Goal: Task Accomplishment & Management: Use online tool/utility

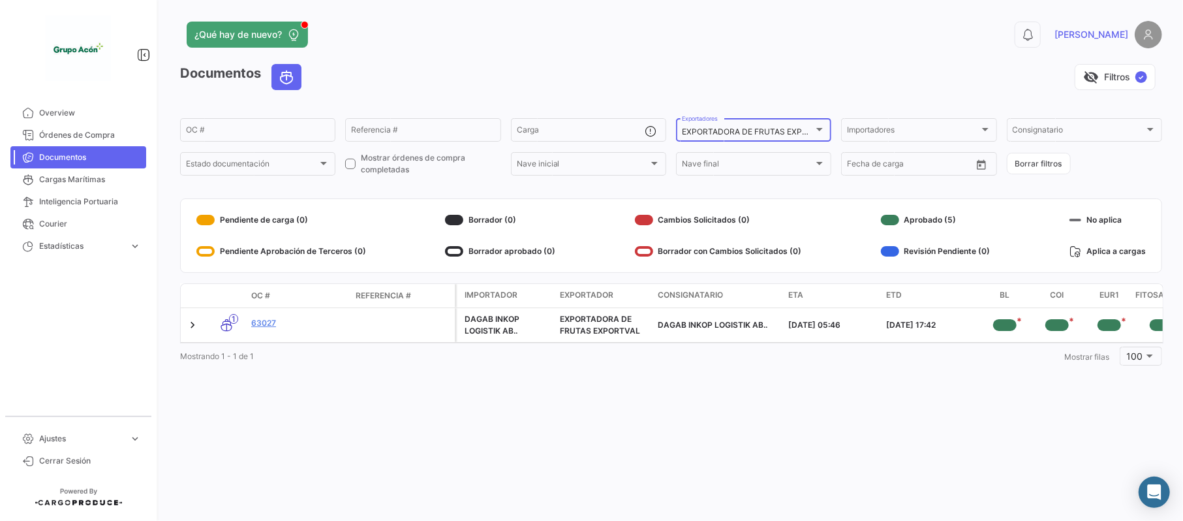
click at [812, 131] on mat-select-trigger "EXPORTADORA DE FRUTAS EXPORTVAL" at bounding box center [757, 132] width 151 height 10
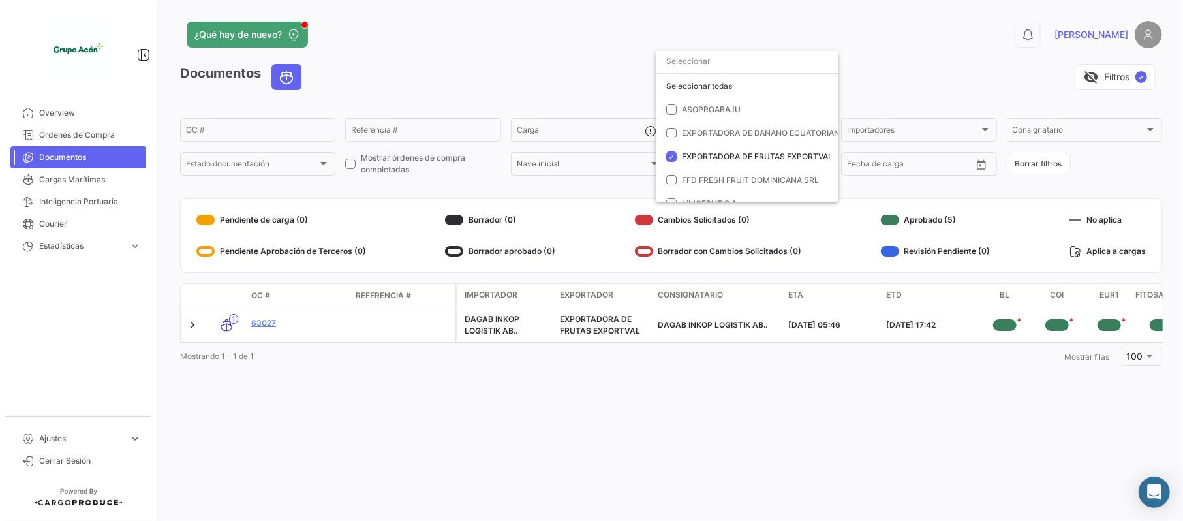
scroll to position [37, 0]
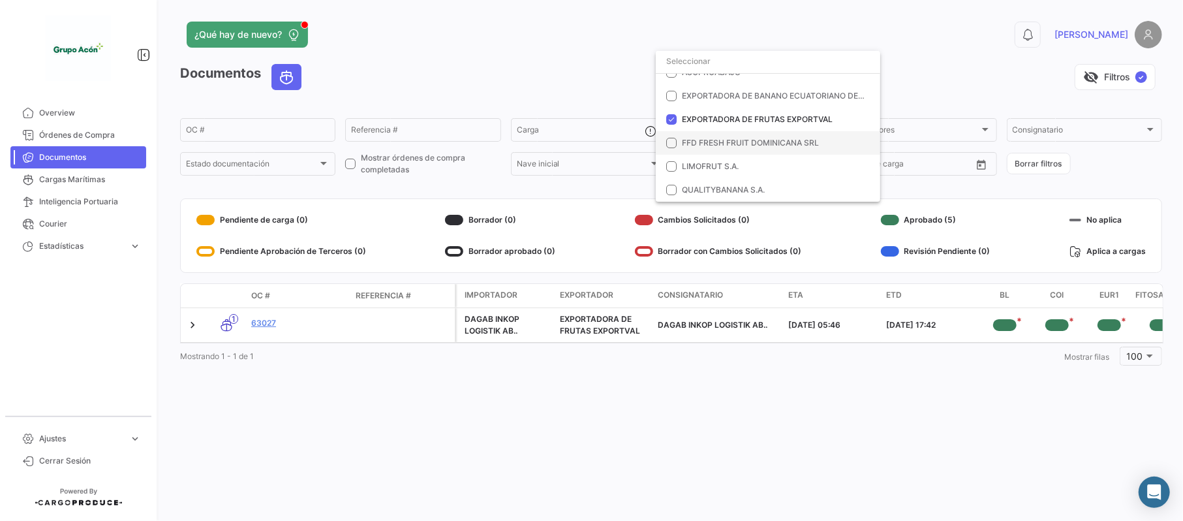
click at [721, 142] on span "FFD FRESH FRUIT DOMINICANA SRL" at bounding box center [750, 143] width 137 height 10
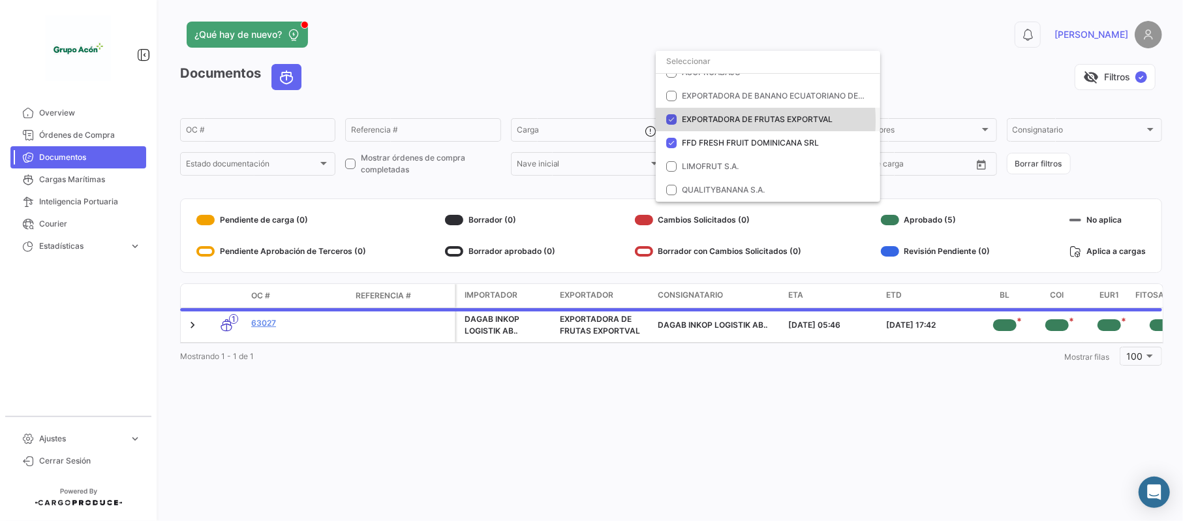
click at [698, 120] on span "EXPORTADORA DE FRUTAS EXPORTVAL" at bounding box center [757, 119] width 151 height 10
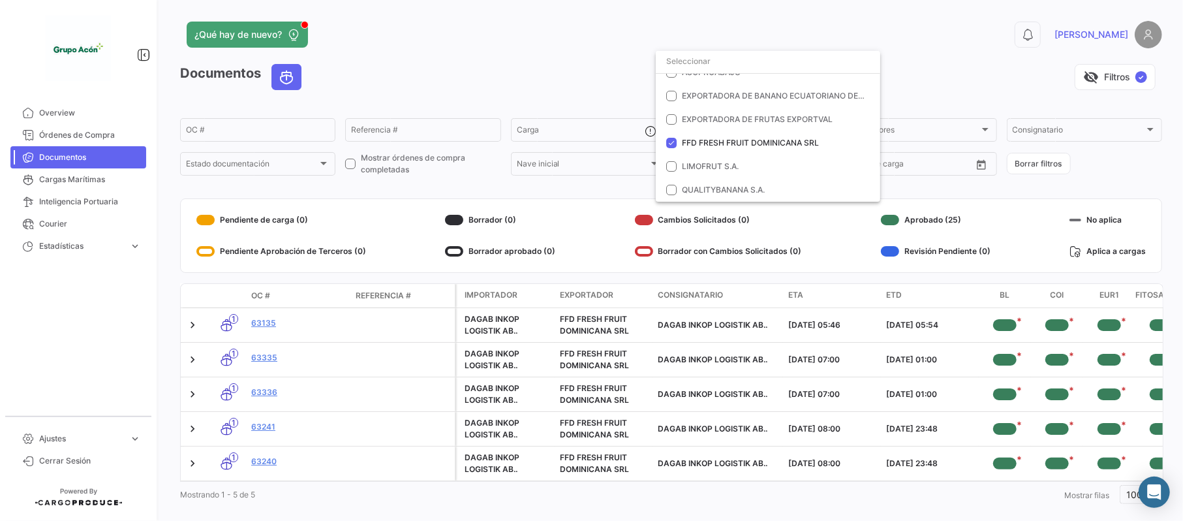
click at [228, 134] on div at bounding box center [591, 260] width 1183 height 521
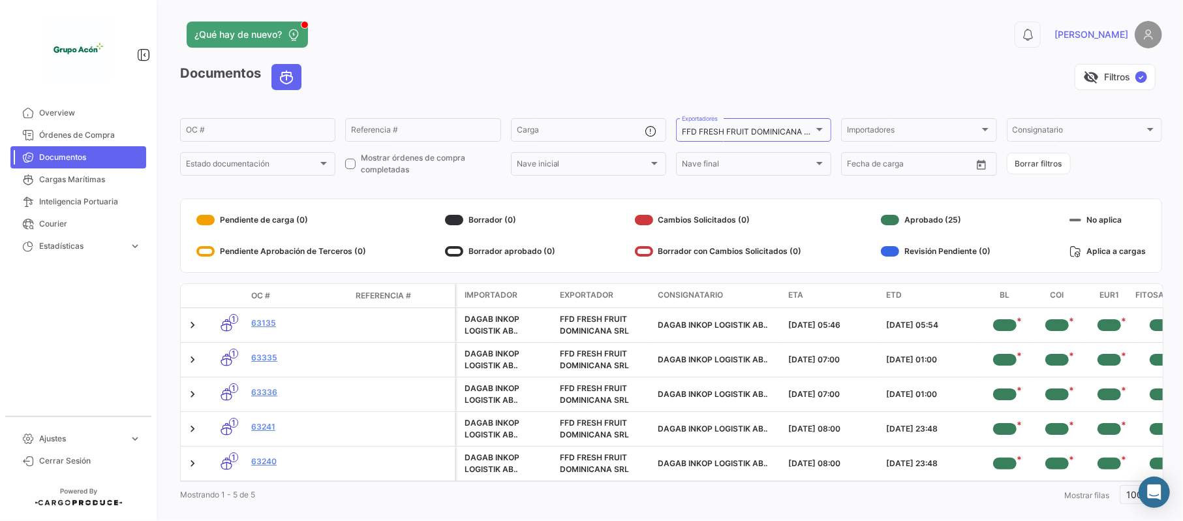
click at [228, 134] on input "OC #" at bounding box center [258, 131] width 144 height 9
type input "3"
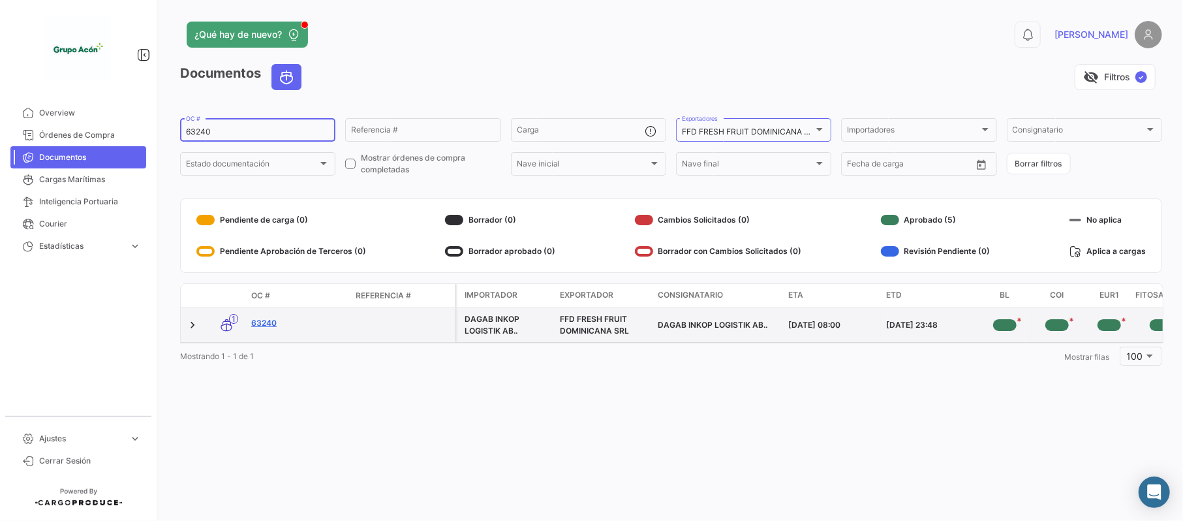
type input "63240"
click at [270, 327] on link "63240" at bounding box center [298, 323] width 94 height 12
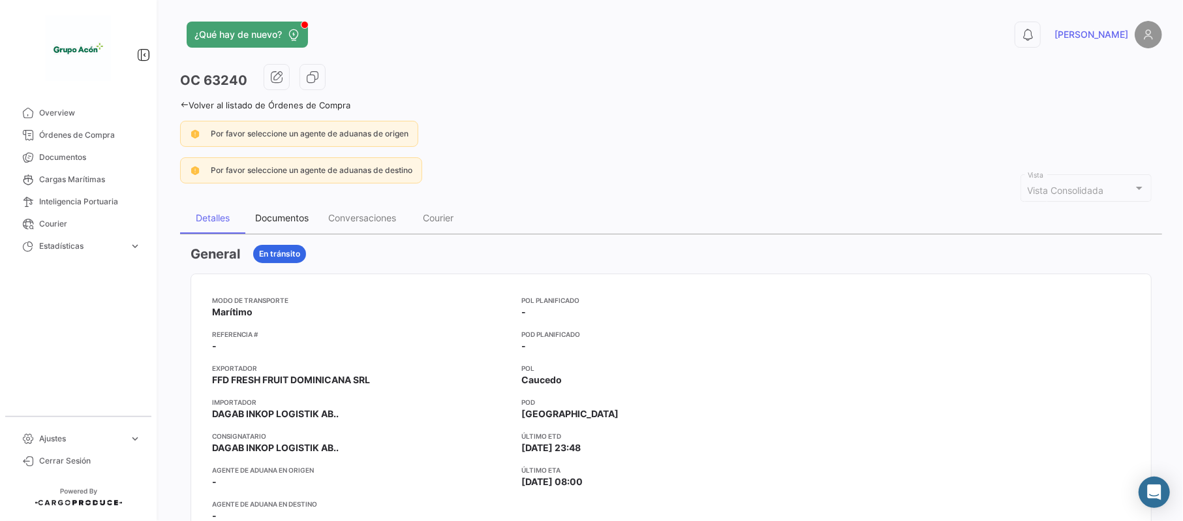
click at [283, 220] on div "Documentos" at bounding box center [282, 217] width 54 height 11
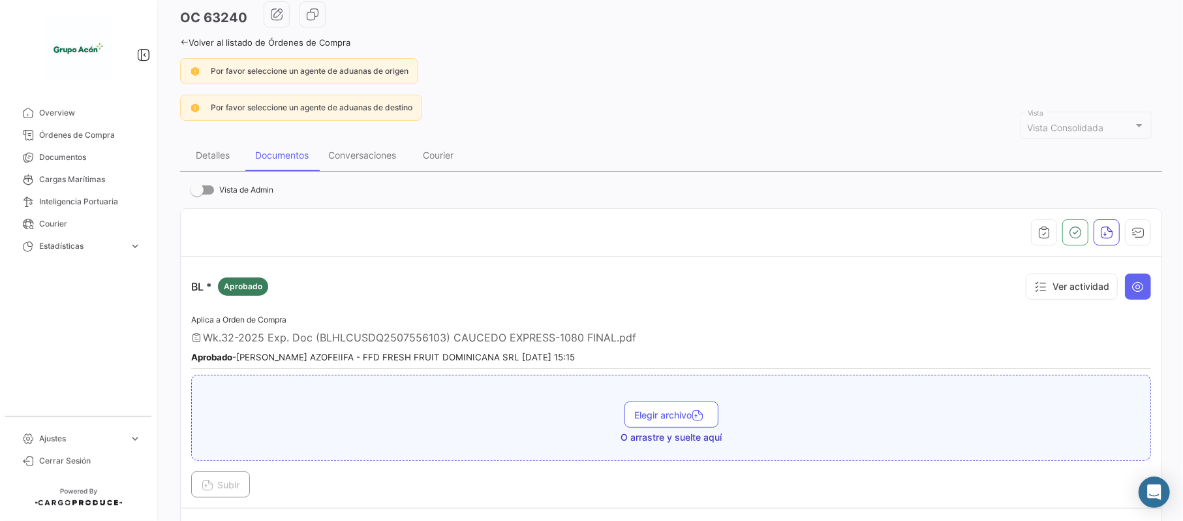
scroll to position [87, 0]
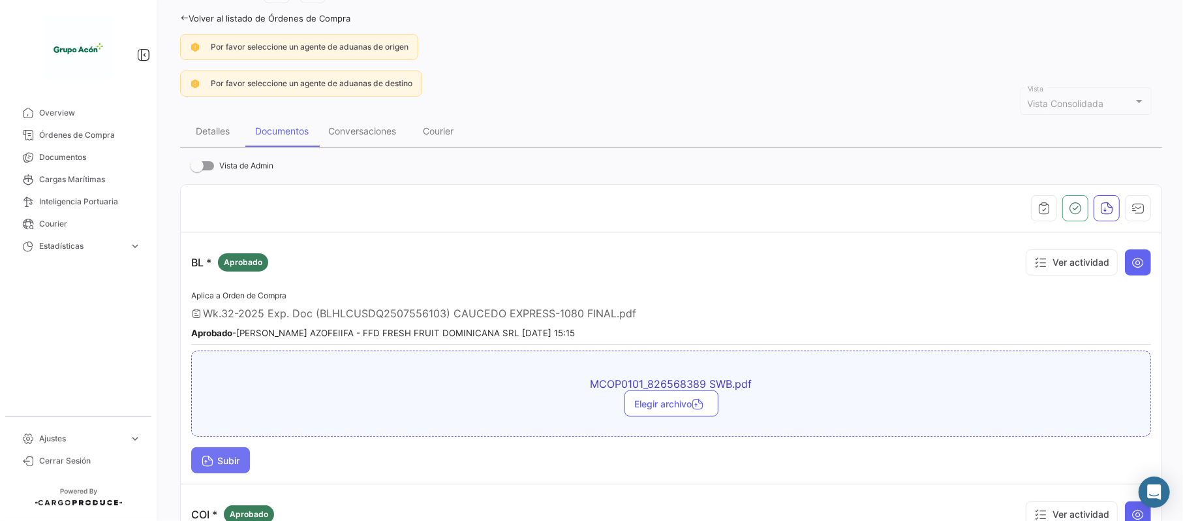
click at [228, 460] on span "Subir" at bounding box center [221, 460] width 38 height 11
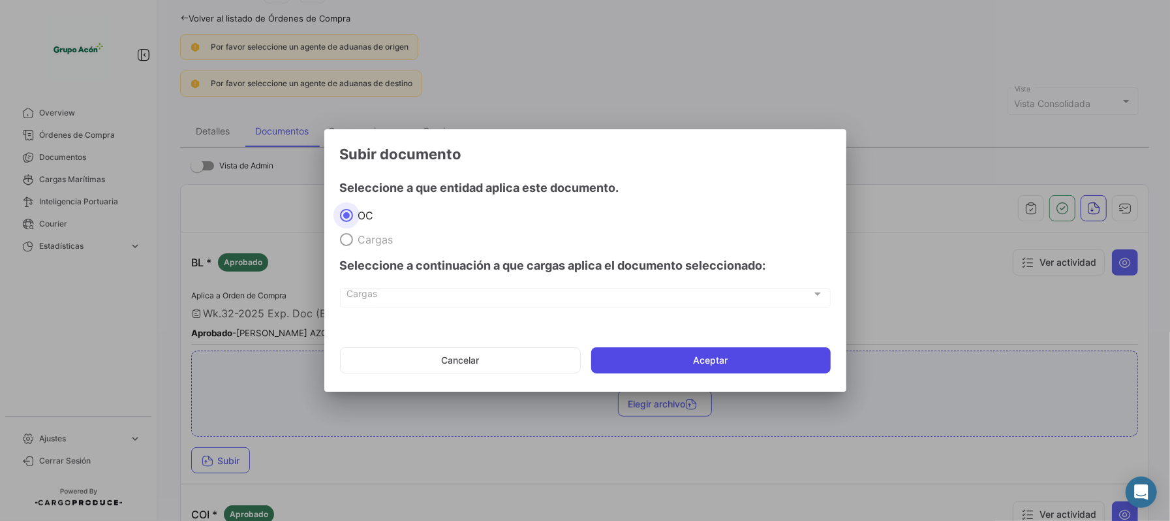
click at [728, 352] on button "Aceptar" at bounding box center [711, 360] width 240 height 26
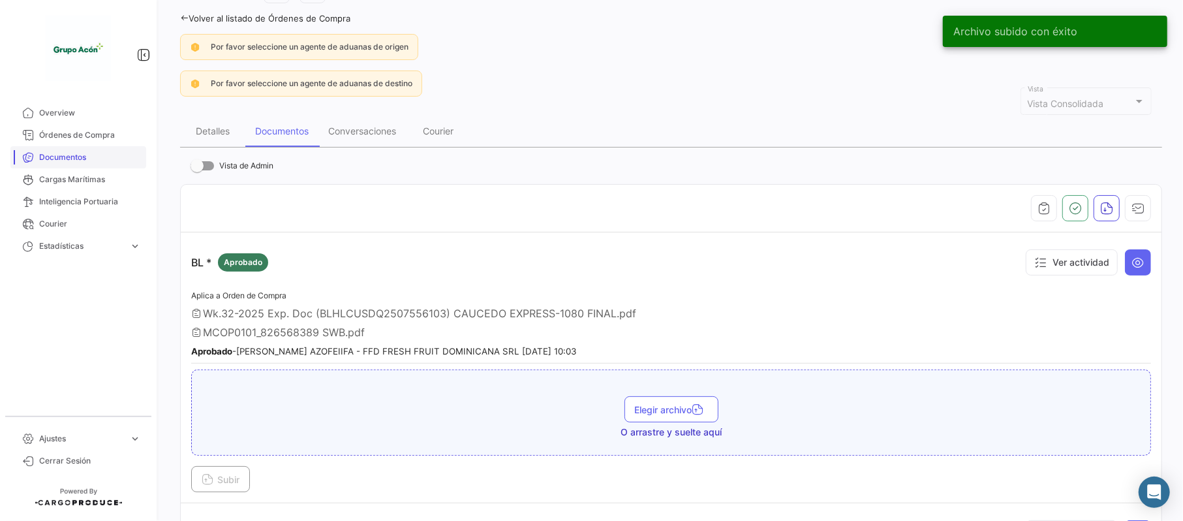
drag, startPoint x: 80, startPoint y: 153, endPoint x: 97, endPoint y: 158, distance: 17.8
click at [80, 153] on span "Documentos" at bounding box center [90, 157] width 102 height 12
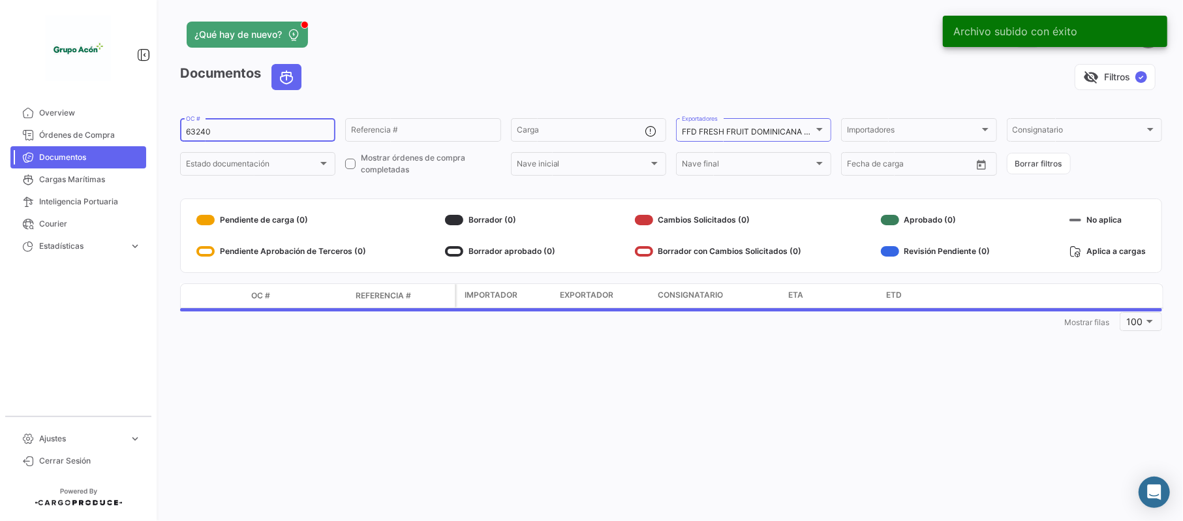
click at [221, 126] on div "63240 OC #" at bounding box center [258, 128] width 144 height 25
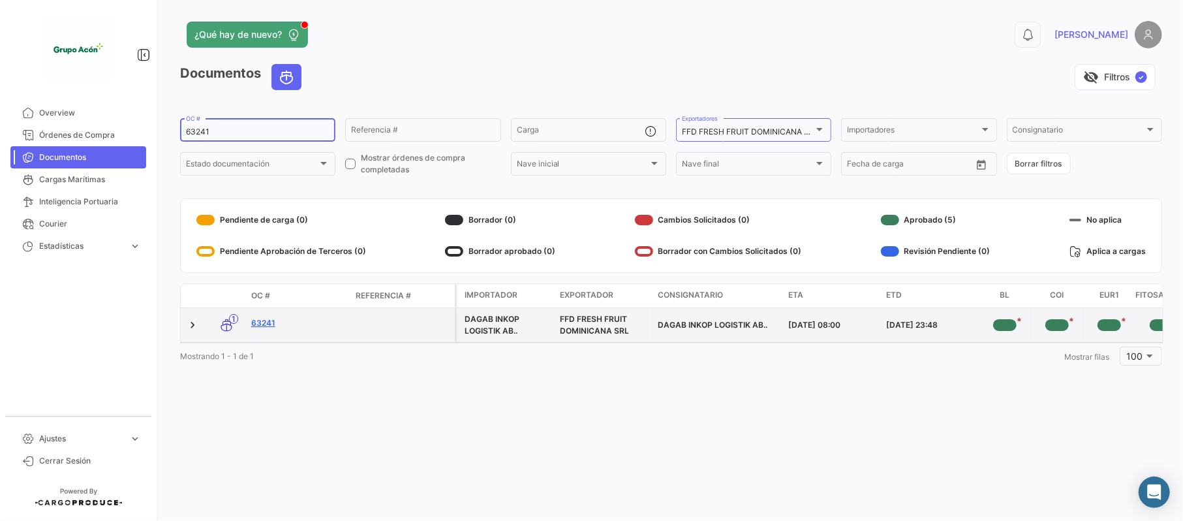
type input "63241"
click at [265, 325] on link "63241" at bounding box center [298, 323] width 94 height 12
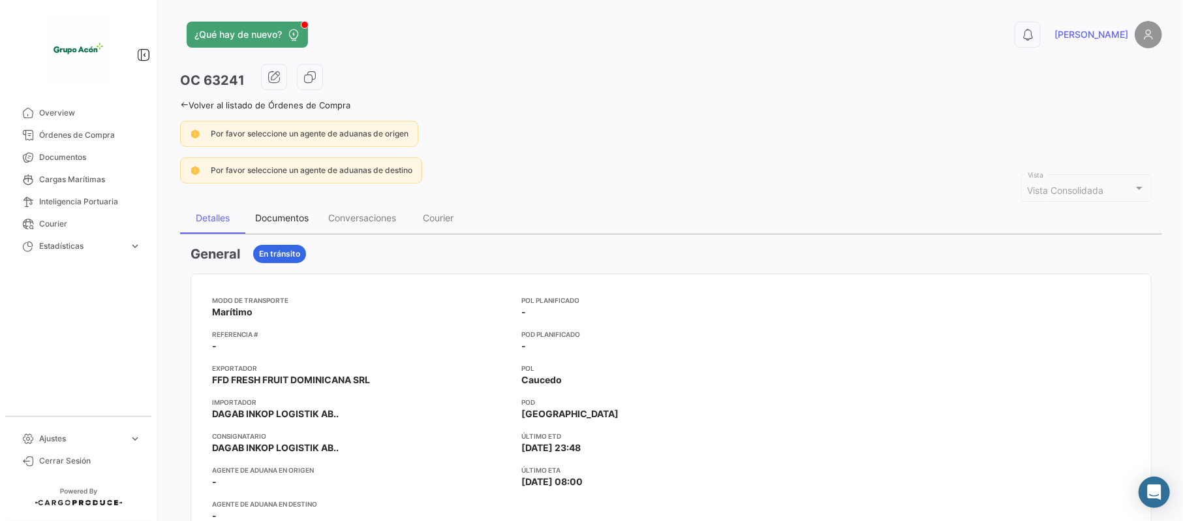
click at [306, 222] on div "Documentos" at bounding box center [282, 217] width 54 height 11
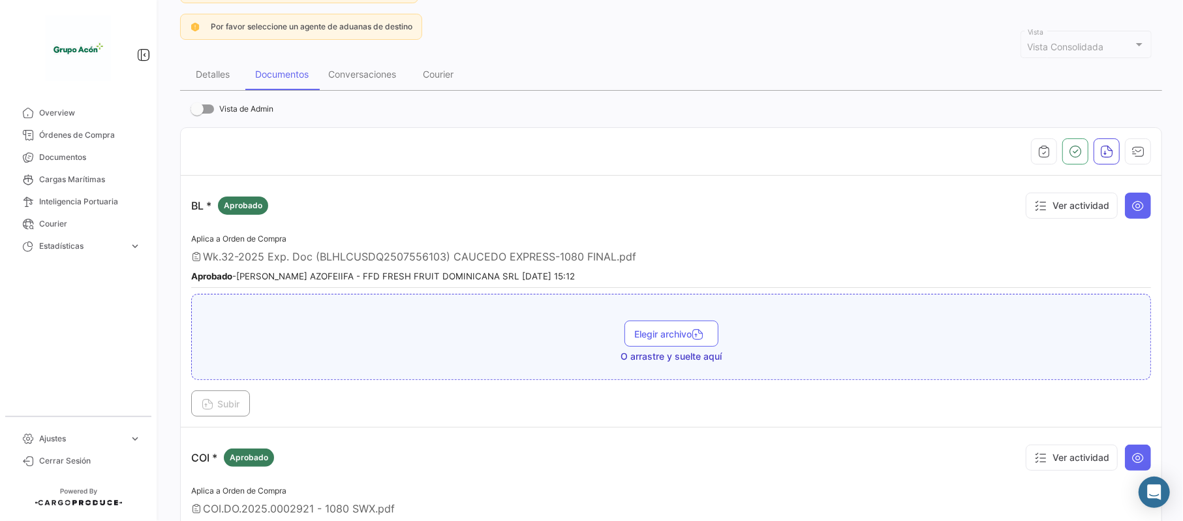
scroll to position [174, 0]
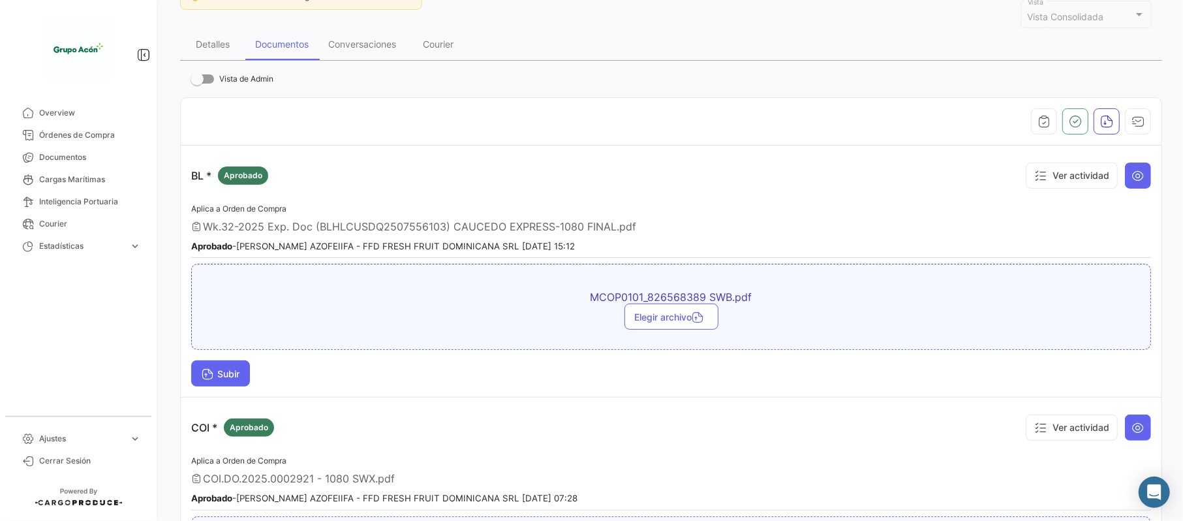
click at [222, 376] on span "Subir" at bounding box center [221, 373] width 38 height 11
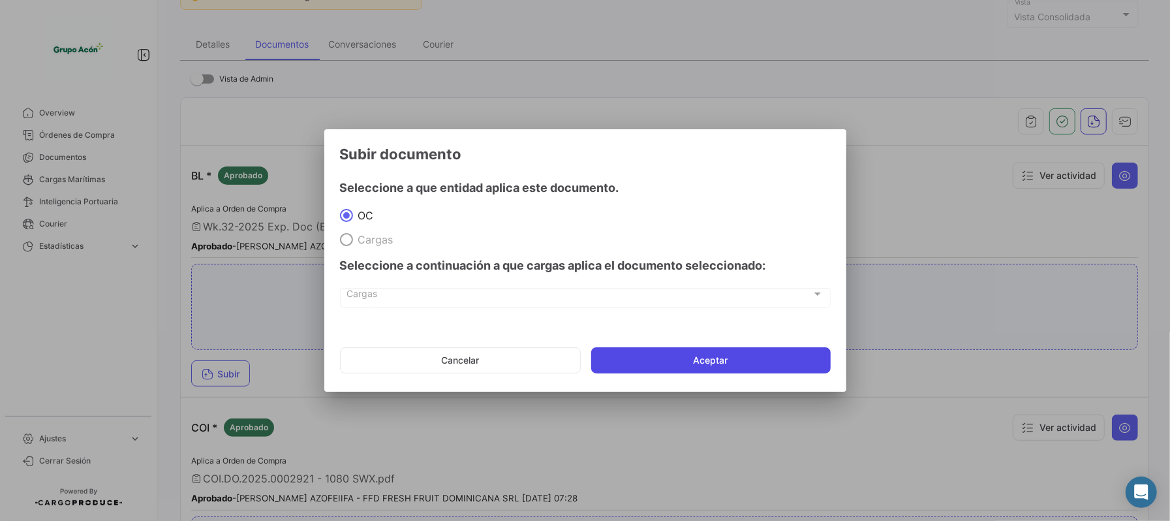
drag, startPoint x: 713, startPoint y: 368, endPoint x: 596, endPoint y: 366, distance: 116.9
click at [713, 367] on button "Aceptar" at bounding box center [711, 360] width 240 height 26
